Goal: Task Accomplishment & Management: Complete application form

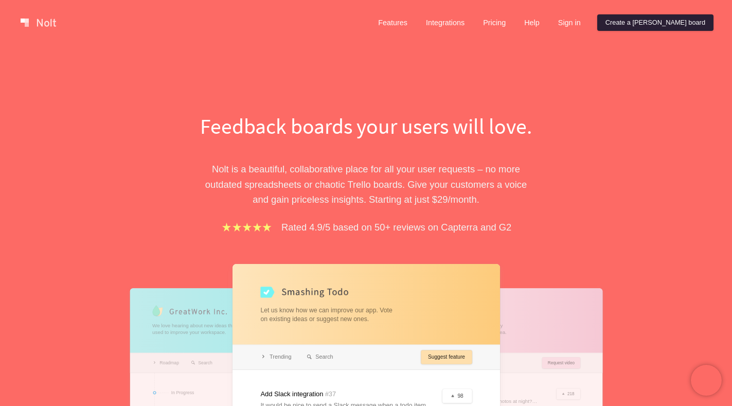
click at [661, 26] on link "Create a [PERSON_NAME] board" at bounding box center [655, 22] width 116 height 16
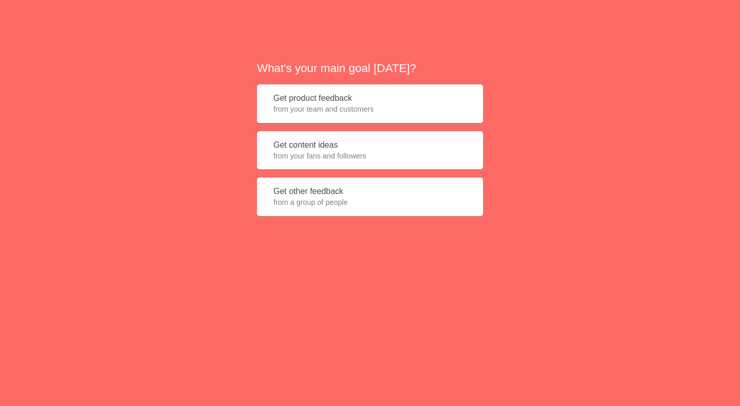
click at [347, 99] on button "Get product feedback from your team and customers" at bounding box center [370, 103] width 226 height 39
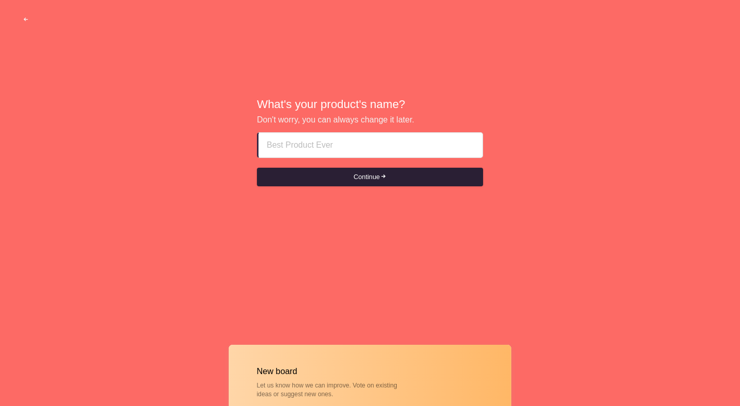
paste input "call girls in rak OutcallOS63SSO163"
type input "call girls in rak OutcallOS63SSO163"
click at [347, 176] on button "Continue" at bounding box center [370, 177] width 226 height 19
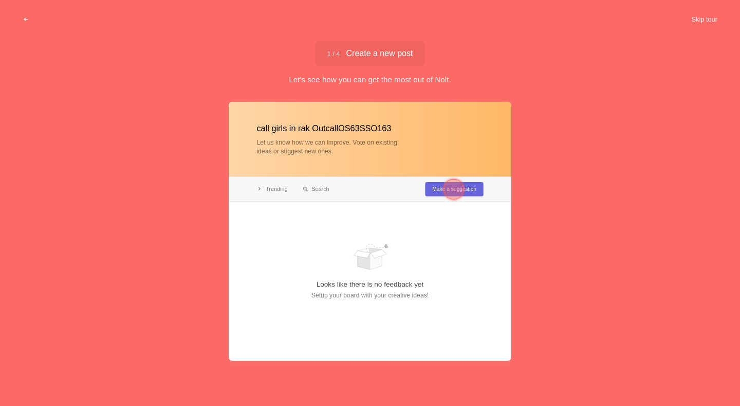
click at [698, 17] on button "Skip tour" at bounding box center [704, 19] width 51 height 19
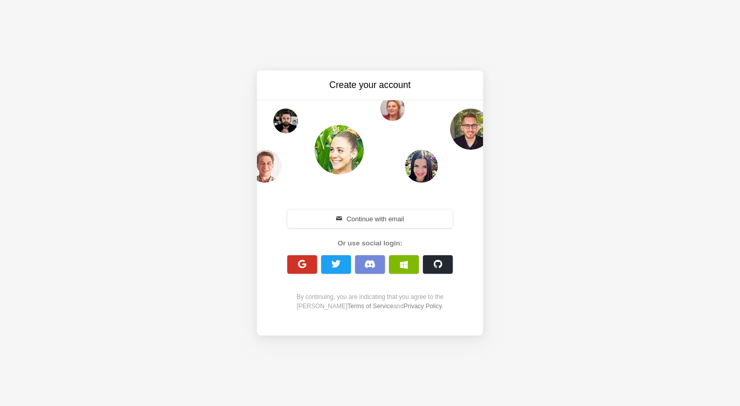
click at [306, 264] on span "button" at bounding box center [303, 264] width 10 height 10
